Goal: Information Seeking & Learning: Learn about a topic

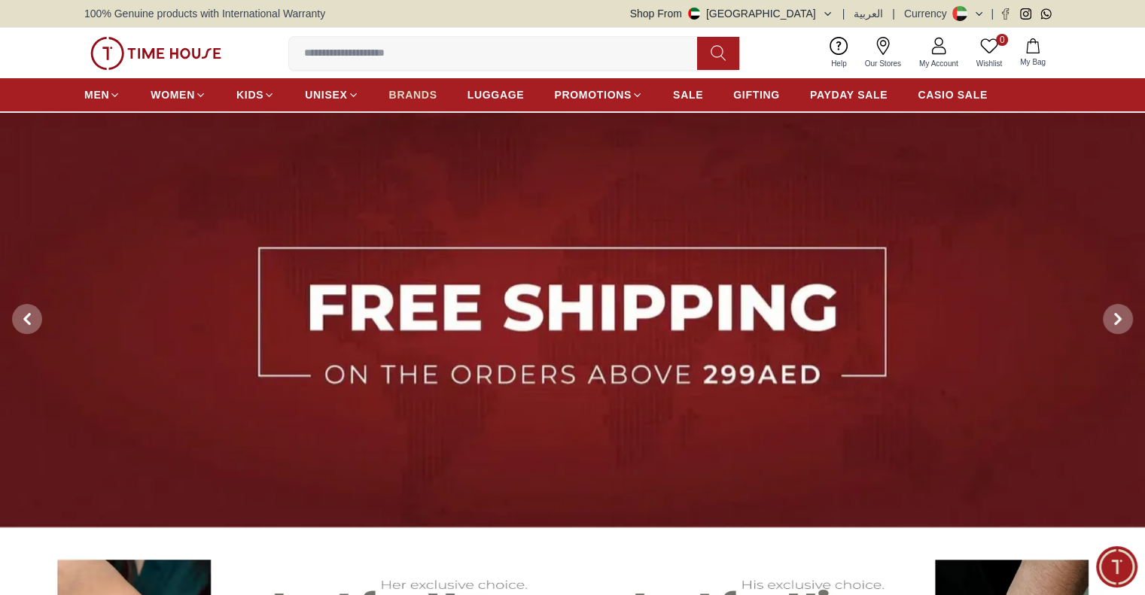
click at [406, 90] on span "BRANDS" at bounding box center [413, 94] width 48 height 15
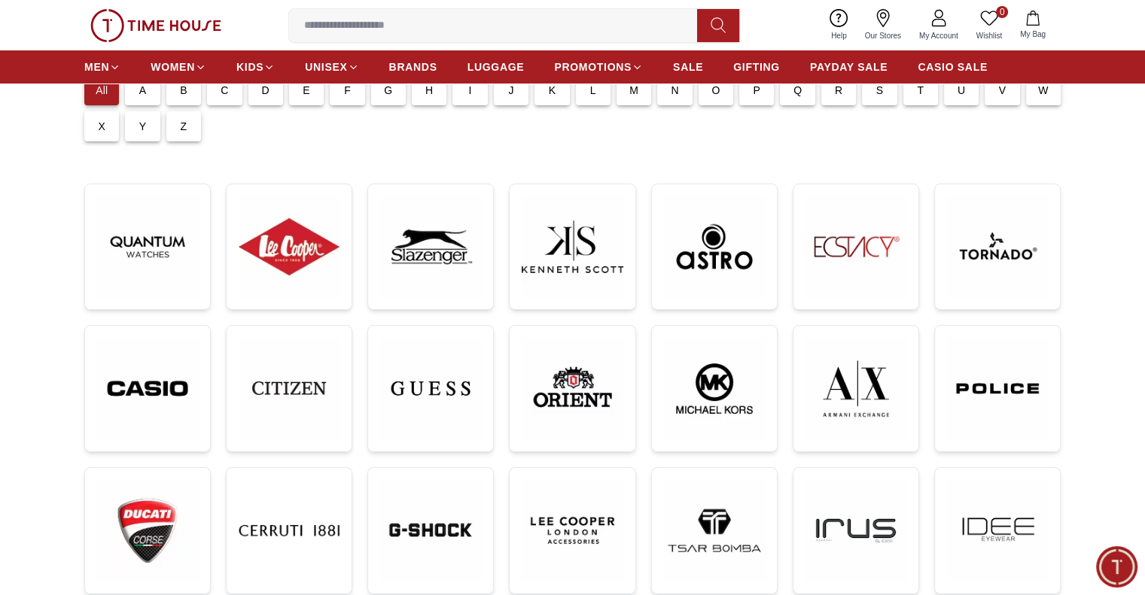
scroll to position [151, 0]
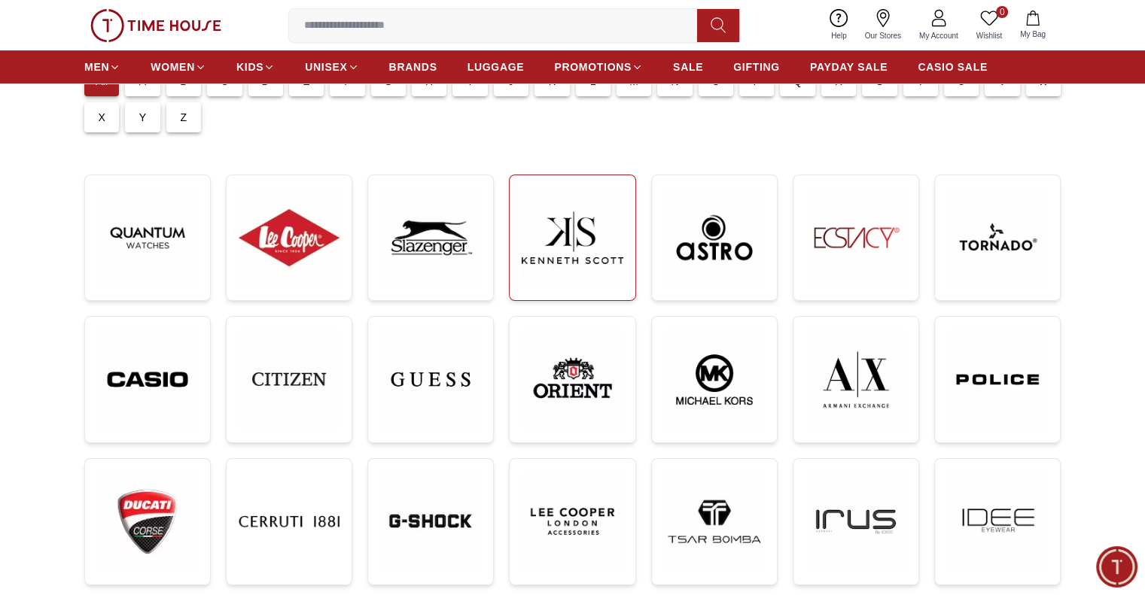
click at [588, 299] on link at bounding box center [572, 238] width 126 height 126
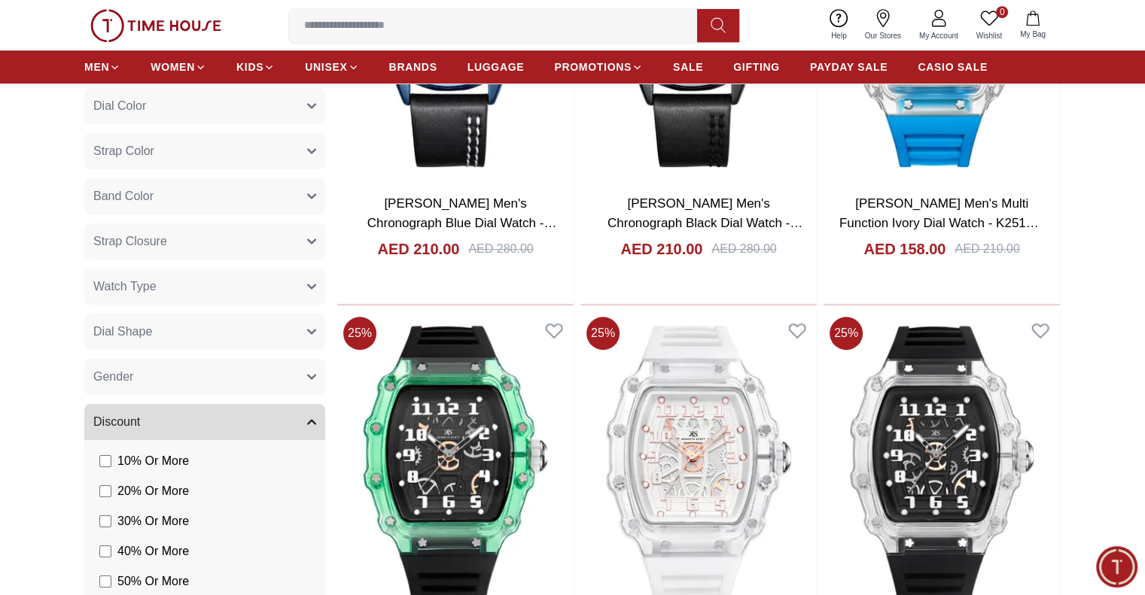
scroll to position [753, 0]
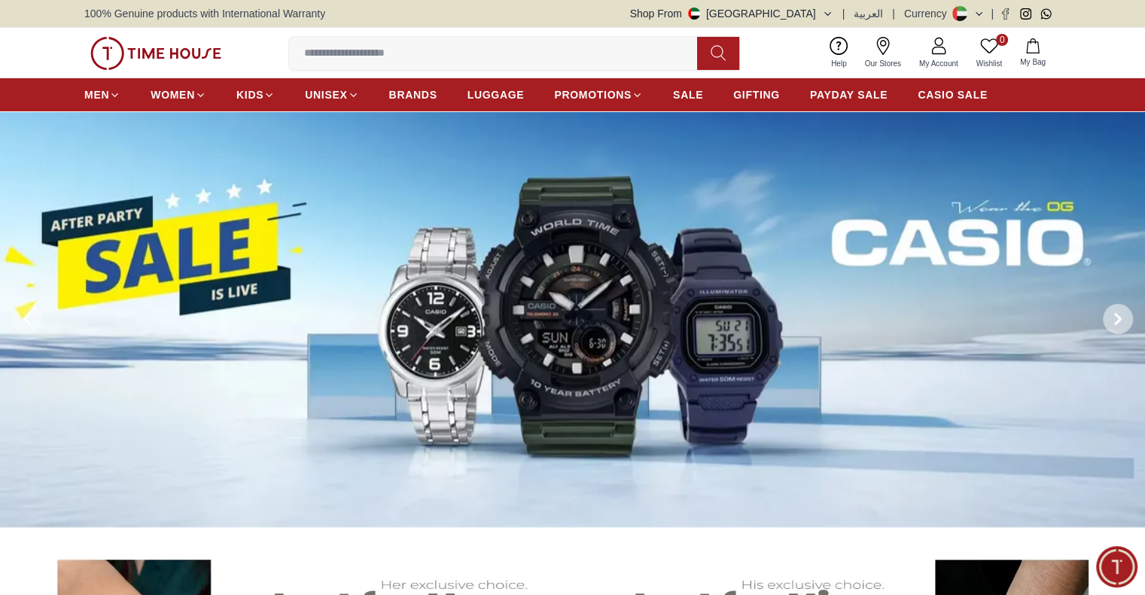
click at [1109, 315] on span at bounding box center [1118, 319] width 30 height 30
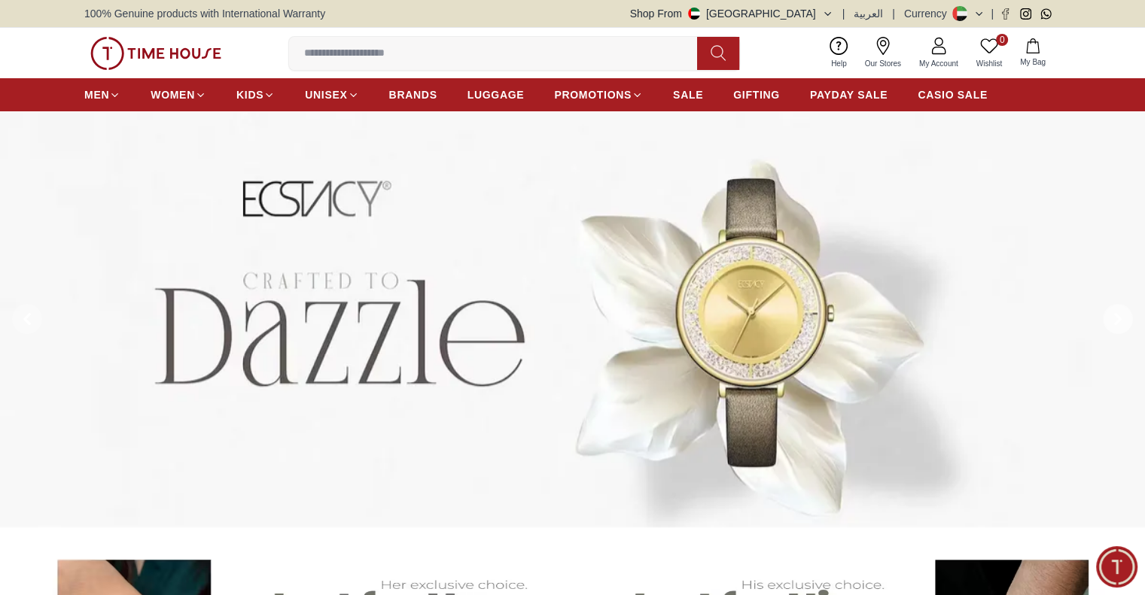
click at [1109, 315] on span at bounding box center [1118, 319] width 30 height 30
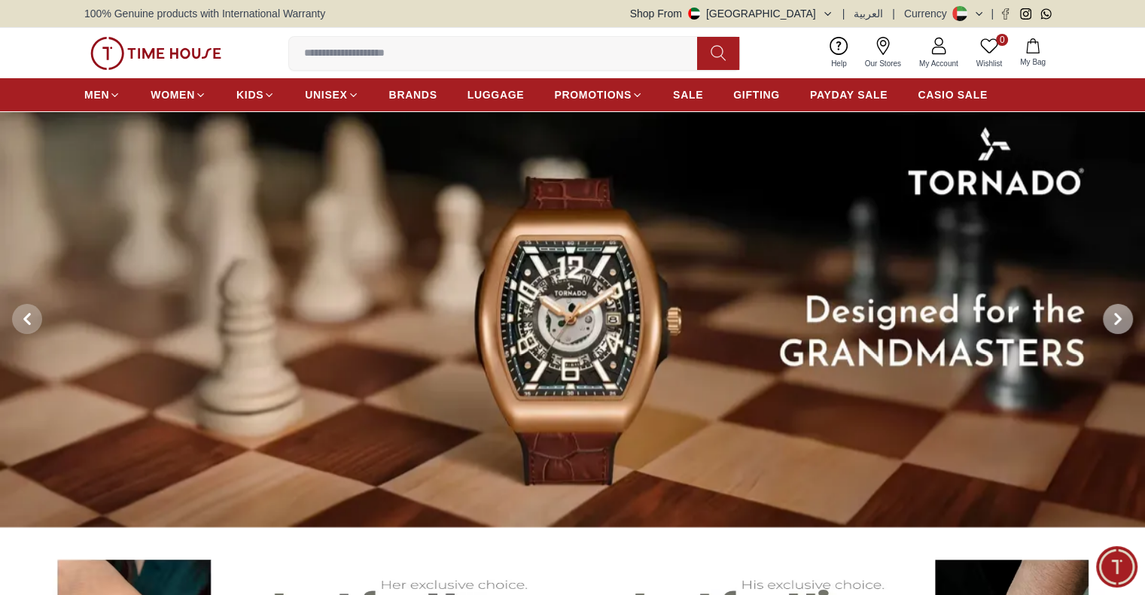
click at [1109, 315] on span at bounding box center [1118, 319] width 30 height 30
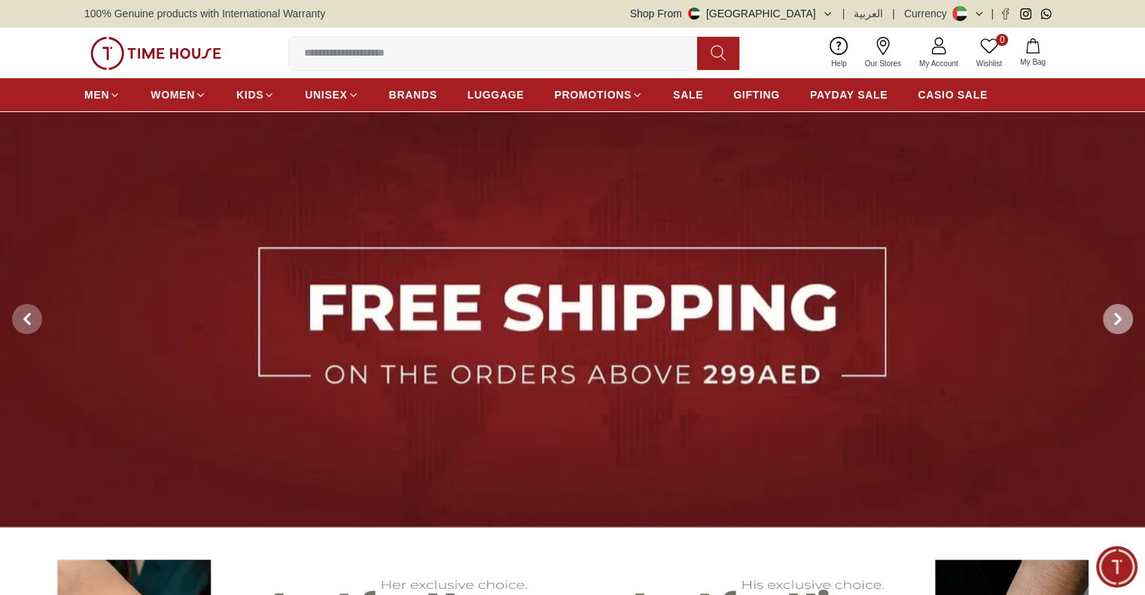
click at [1109, 315] on span at bounding box center [1118, 319] width 30 height 30
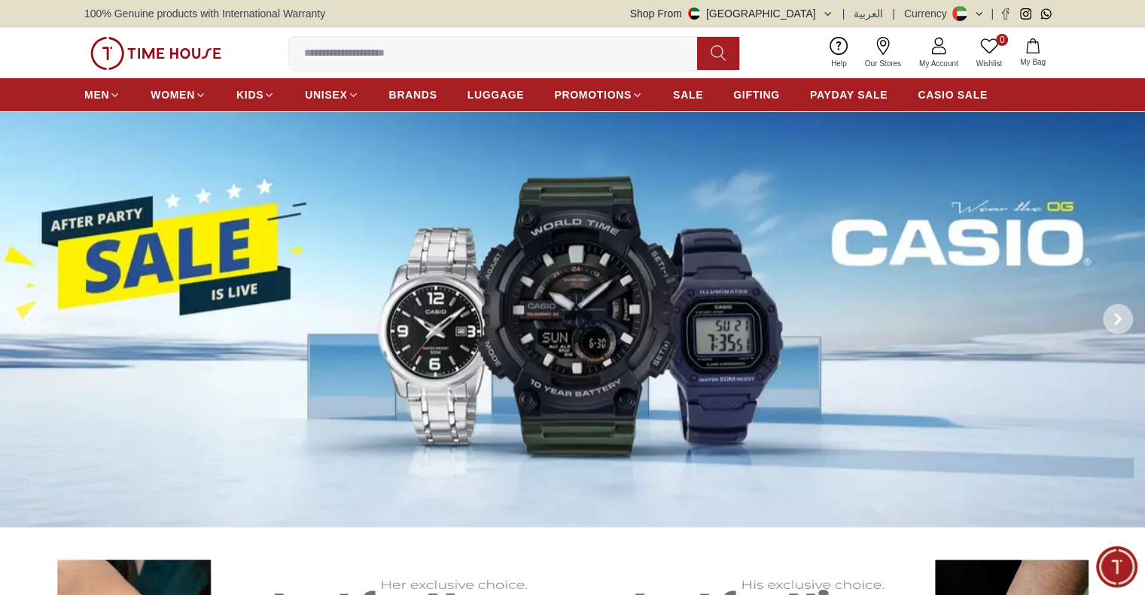
click at [1109, 315] on span at bounding box center [1118, 319] width 30 height 30
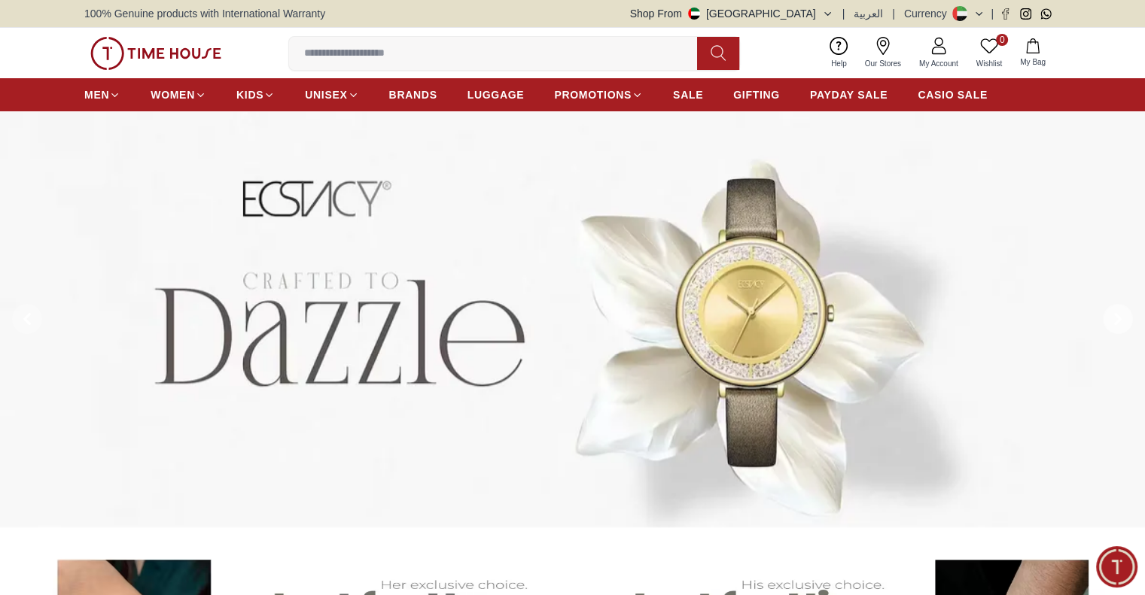
click at [1109, 315] on span at bounding box center [1118, 319] width 30 height 30
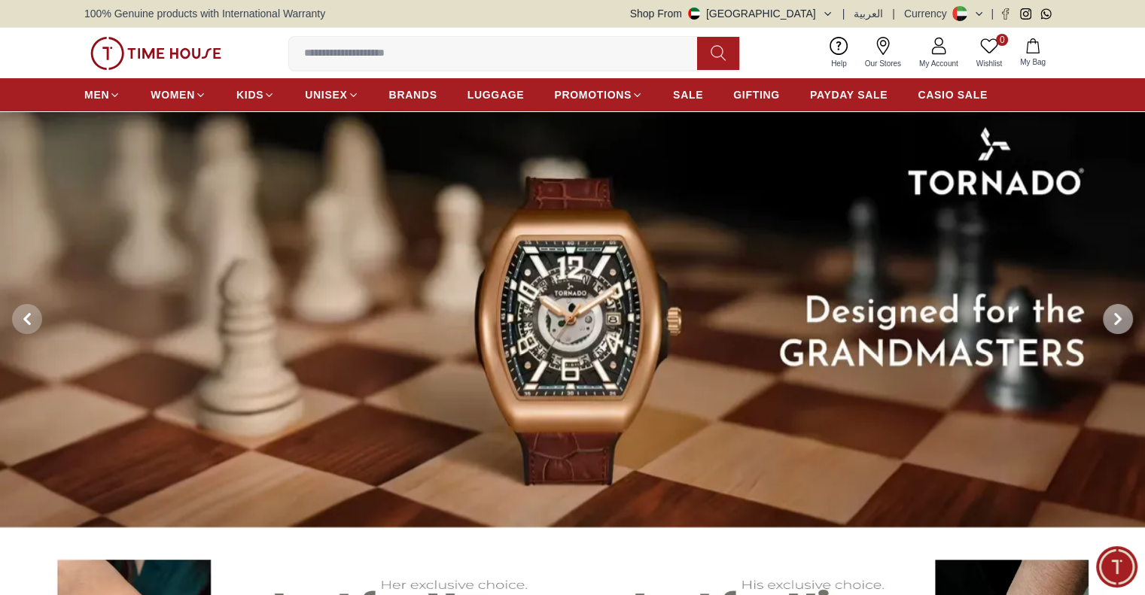
click at [1109, 315] on span at bounding box center [1118, 319] width 30 height 30
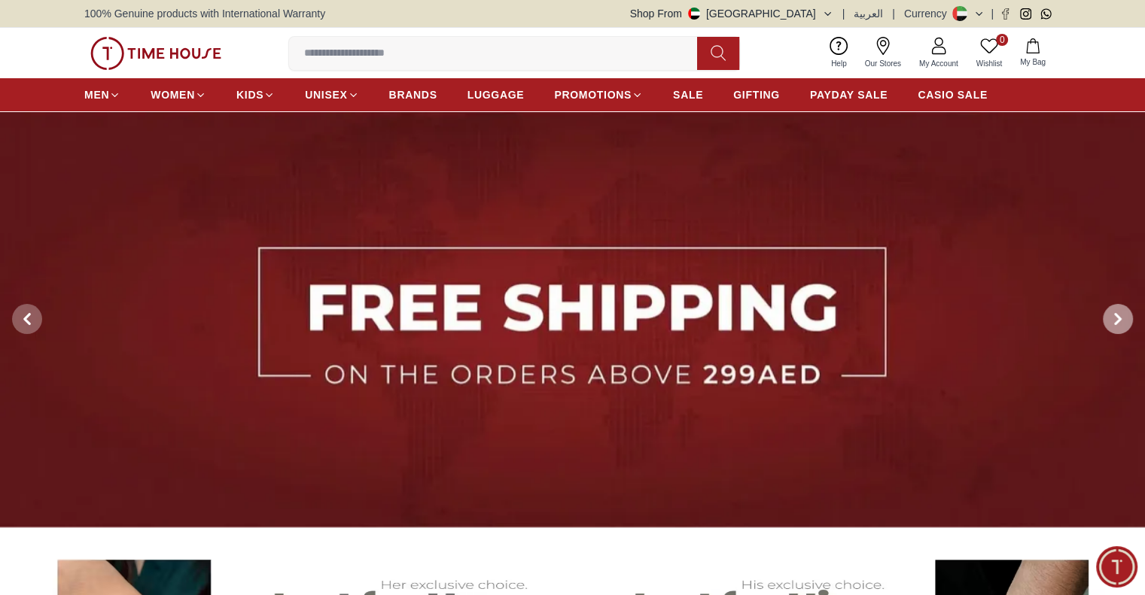
click at [1109, 315] on span at bounding box center [1118, 319] width 30 height 30
